Goal: Navigation & Orientation: Find specific page/section

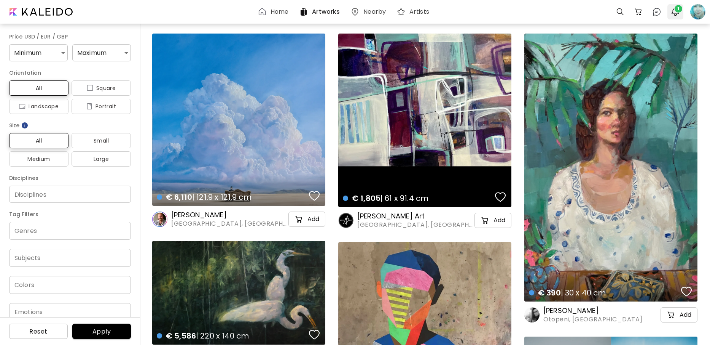
click at [678, 9] on span "1" at bounding box center [679, 9] width 8 height 8
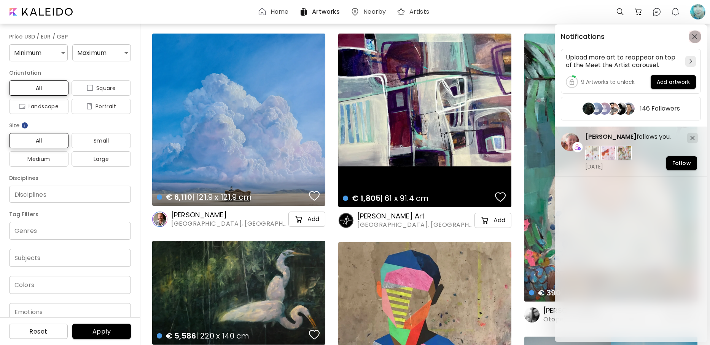
click at [696, 36] on img "button" at bounding box center [694, 36] width 5 height 5
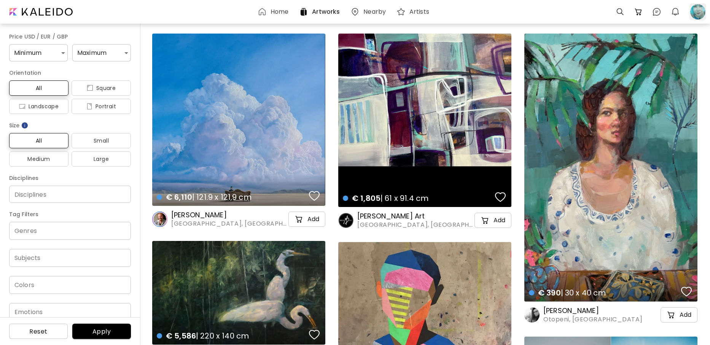
click at [696, 13] on div at bounding box center [698, 11] width 17 height 17
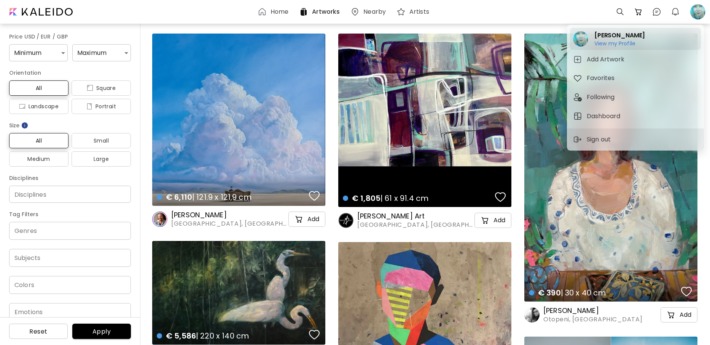
click at [610, 47] on h6 "View my Profile" at bounding box center [615, 50] width 41 height 7
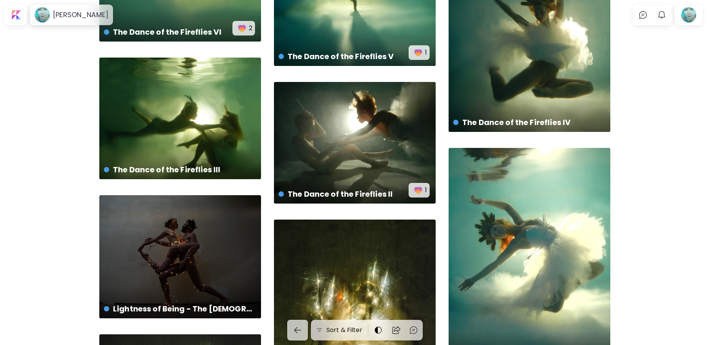
scroll to position [881, 0]
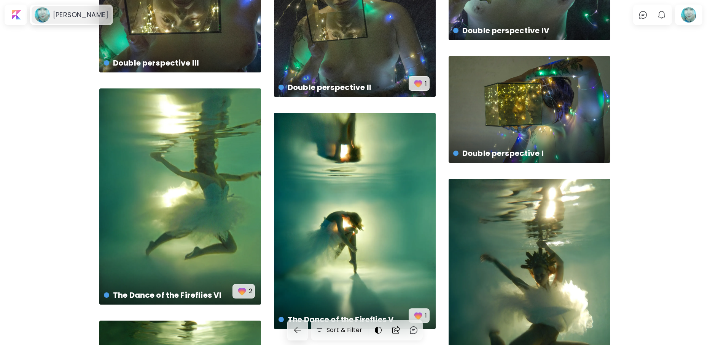
click at [69, 17] on h6 "[PERSON_NAME]" at bounding box center [81, 14] width 56 height 9
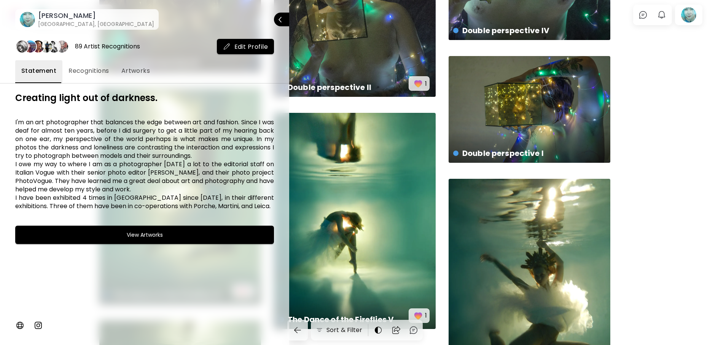
click at [89, 66] on span "Recognitions" at bounding box center [89, 70] width 41 height 9
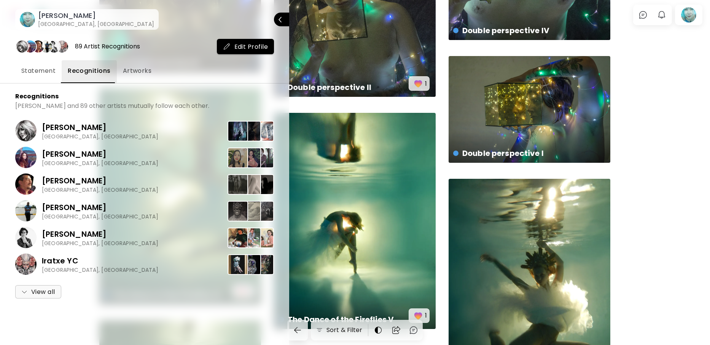
click at [131, 72] on span "Artworks" at bounding box center [137, 70] width 29 height 9
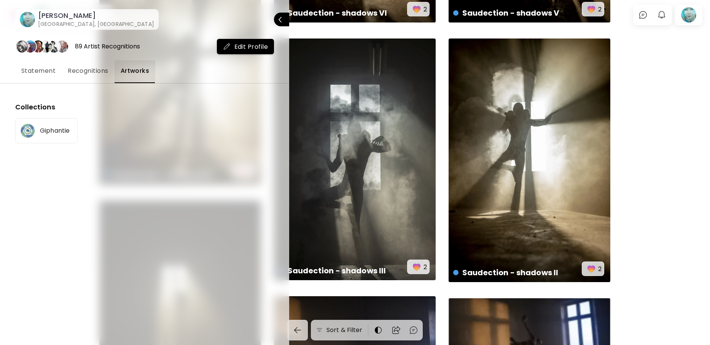
scroll to position [0, 0]
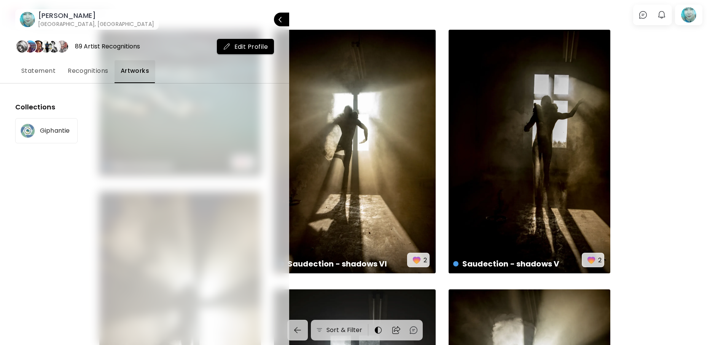
click at [686, 16] on div at bounding box center [355, 172] width 710 height 345
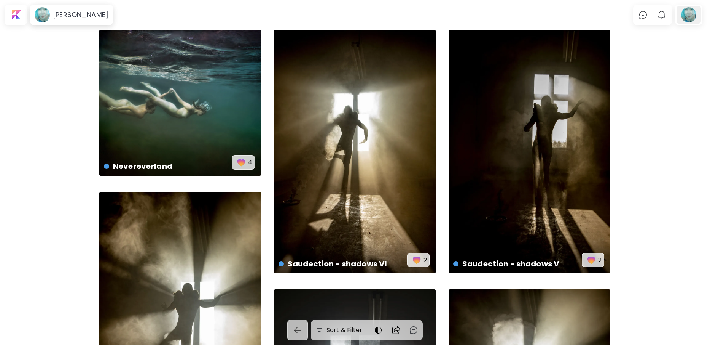
click at [692, 8] on div at bounding box center [689, 15] width 24 height 18
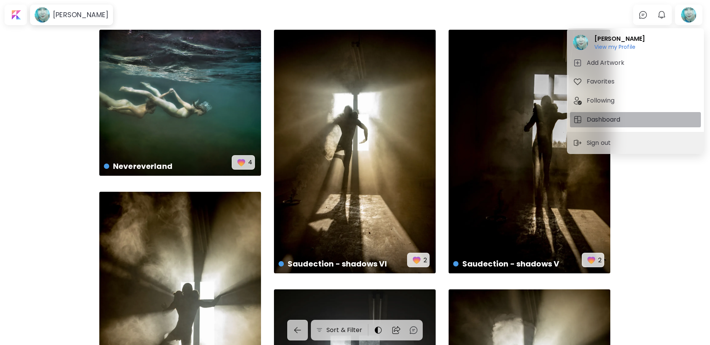
click at [607, 123] on h5 "Dashboard" at bounding box center [605, 119] width 36 height 9
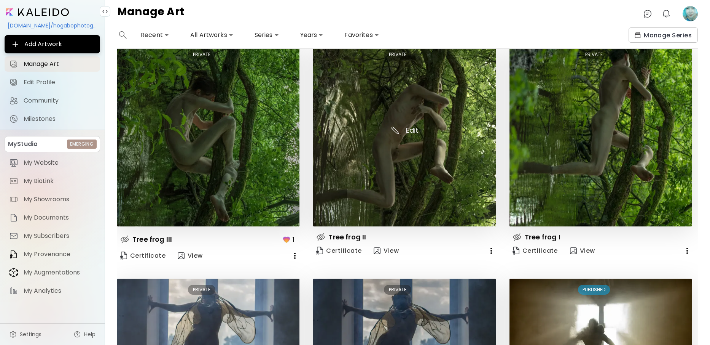
scroll to position [43, 0]
